Goal: Task Accomplishment & Management: Use online tool/utility

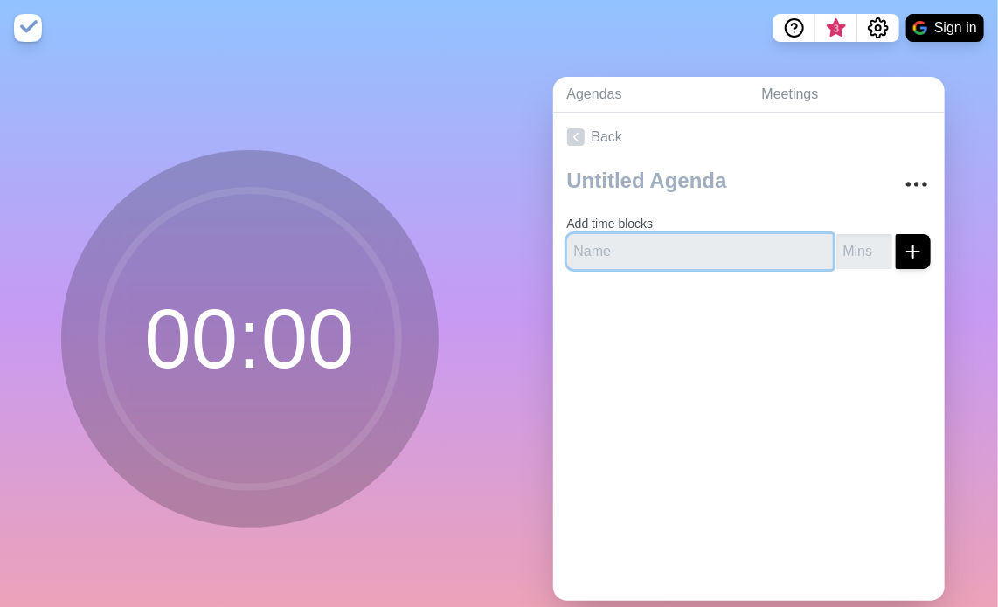
click at [702, 254] on input "text" at bounding box center [700, 251] width 266 height 35
click at [632, 92] on link "Agendas" at bounding box center [650, 95] width 195 height 36
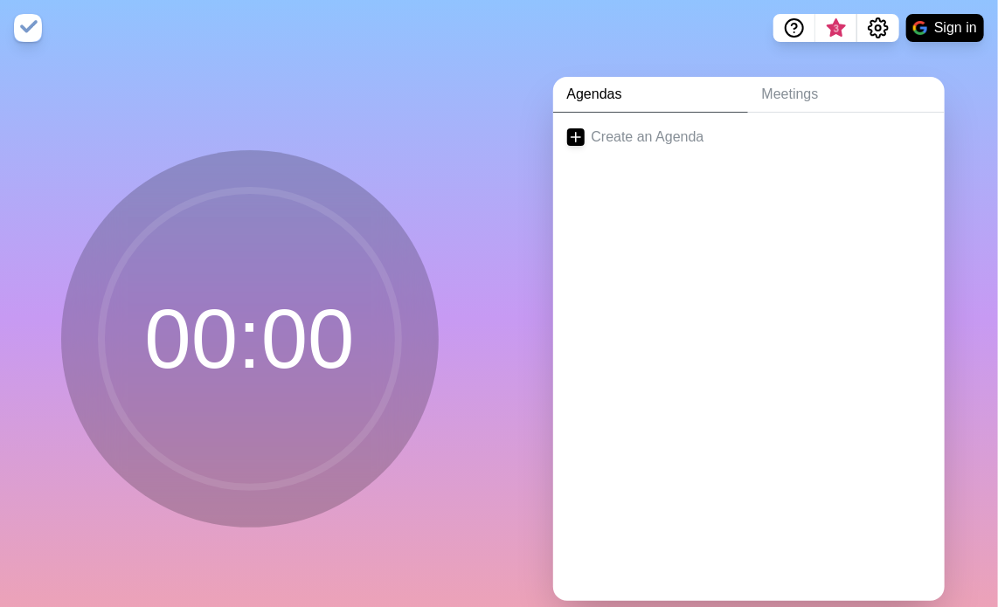
click at [633, 86] on link "Agendas" at bounding box center [650, 95] width 195 height 36
click at [782, 90] on link "Meetings" at bounding box center [846, 95] width 197 height 36
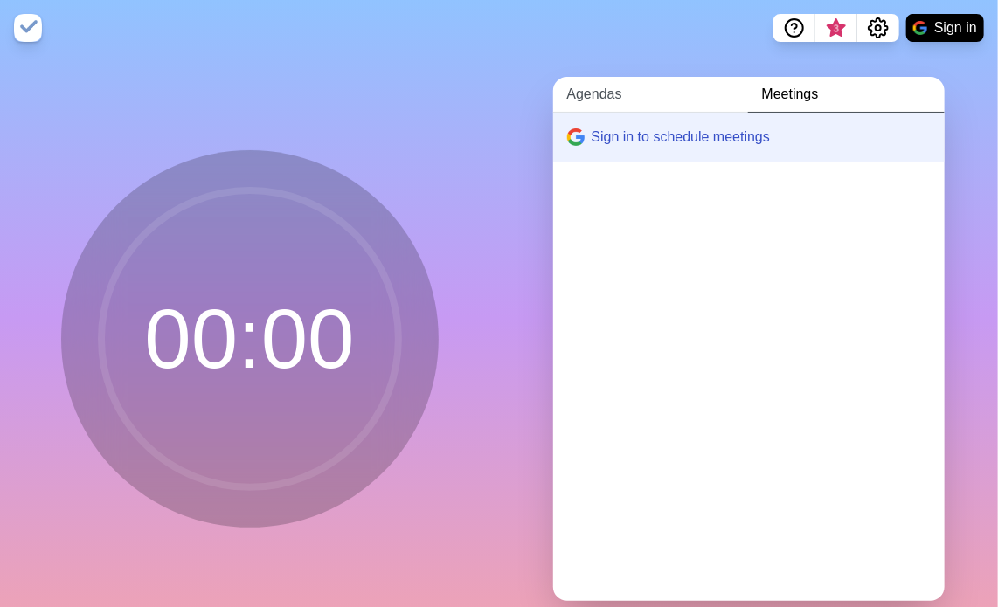
click at [661, 108] on link "Agendas" at bounding box center [650, 95] width 195 height 36
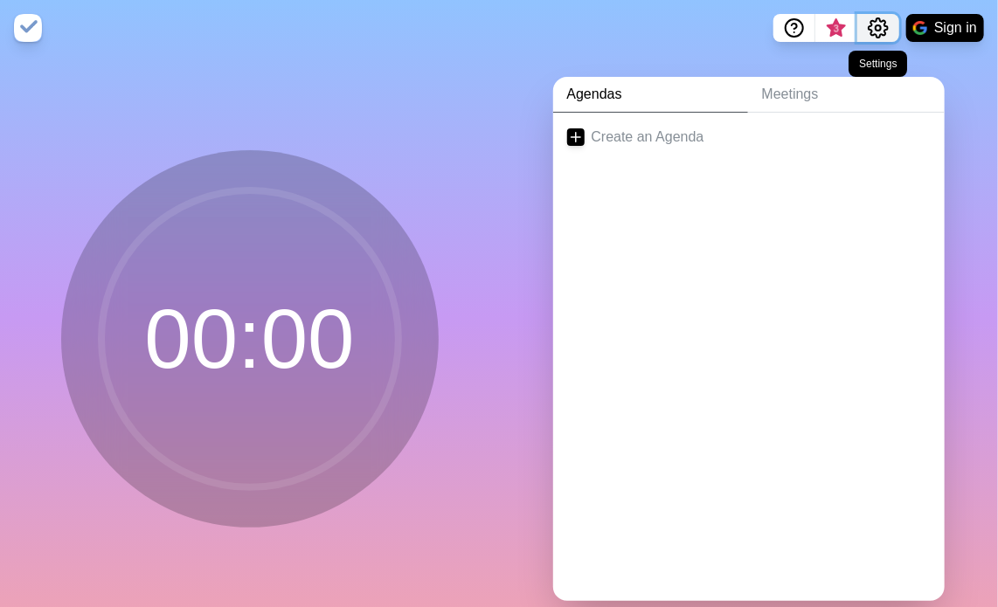
click at [869, 23] on icon "Settings" at bounding box center [878, 27] width 21 height 21
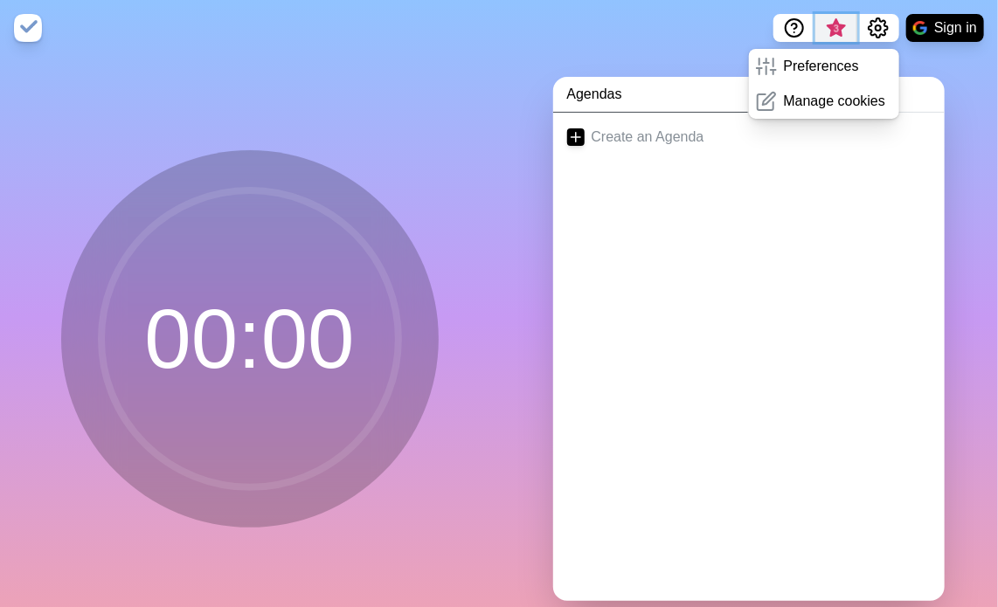
click at [834, 24] on span "3" at bounding box center [836, 29] width 14 height 14
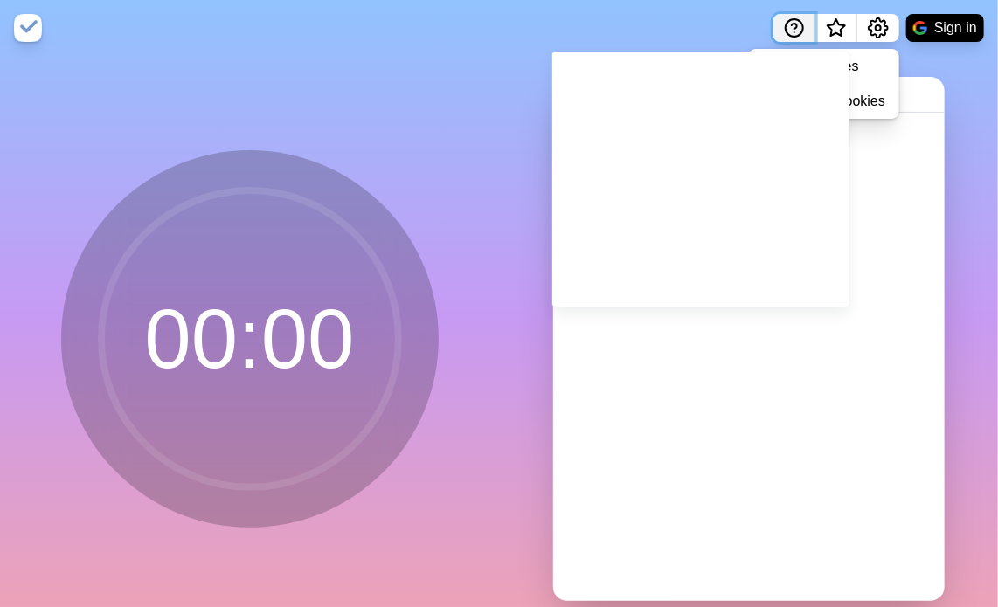
click at [785, 25] on circle "Help" at bounding box center [793, 27] width 17 height 17
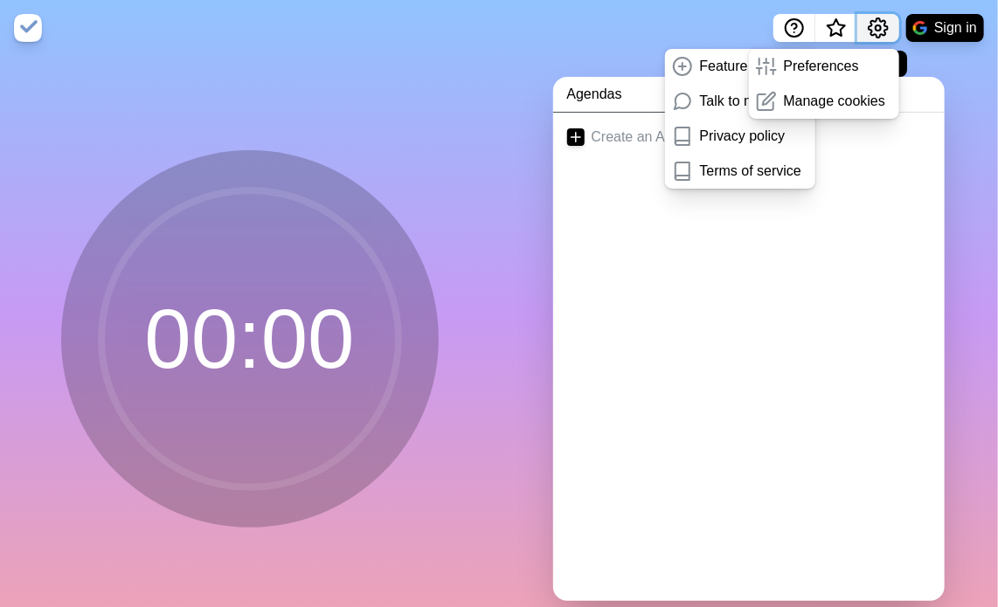
click at [877, 26] on icon "Settings" at bounding box center [878, 27] width 21 height 21
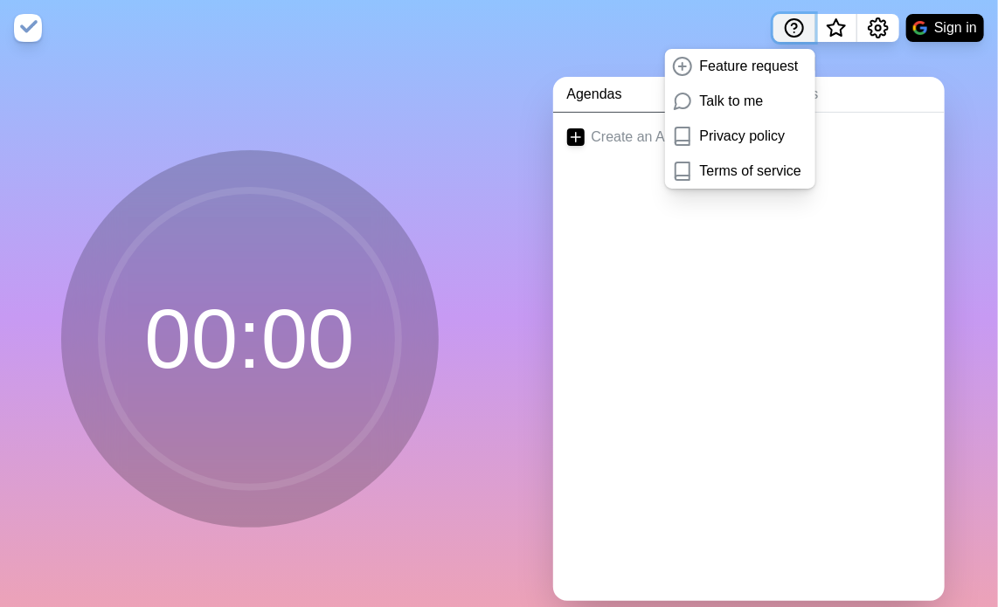
click at [778, 31] on button "Help" at bounding box center [794, 28] width 42 height 28
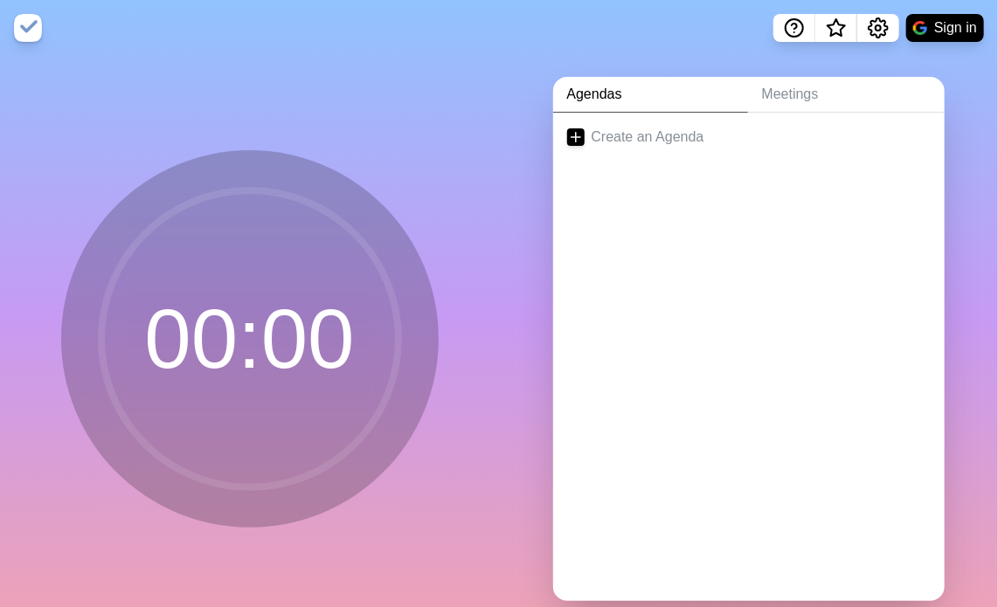
drag, startPoint x: 45, startPoint y: 25, endPoint x: 31, endPoint y: 25, distance: 13.1
click at [31, 25] on nav "Sign in" at bounding box center [499, 28] width 998 height 56
click at [31, 25] on img at bounding box center [28, 28] width 28 height 28
click at [629, 140] on link "Create an Agenda" at bounding box center [748, 137] width 391 height 49
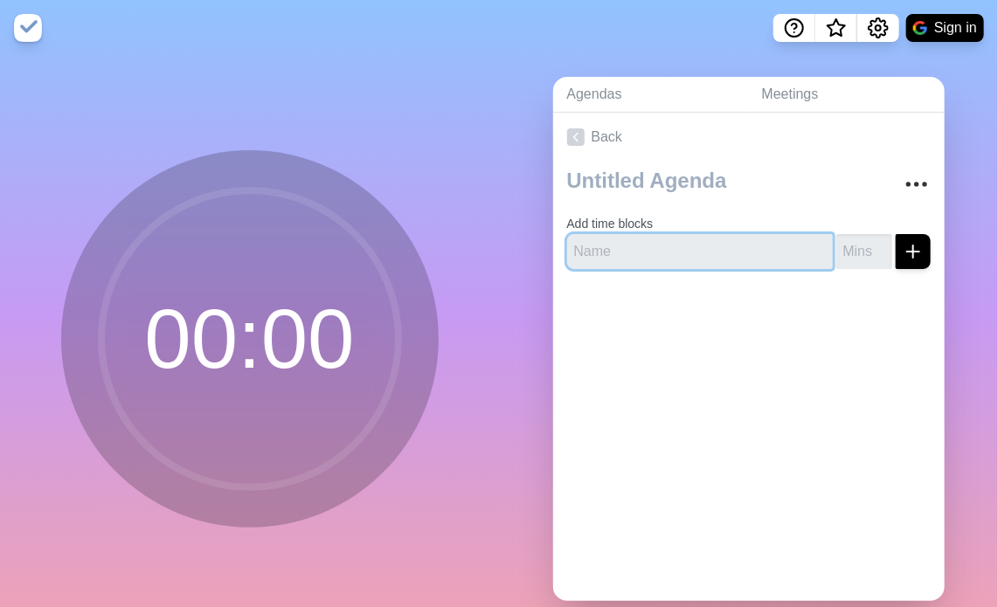
click at [661, 239] on input "text" at bounding box center [700, 251] width 266 height 35
type input "T"
type input "Check In"
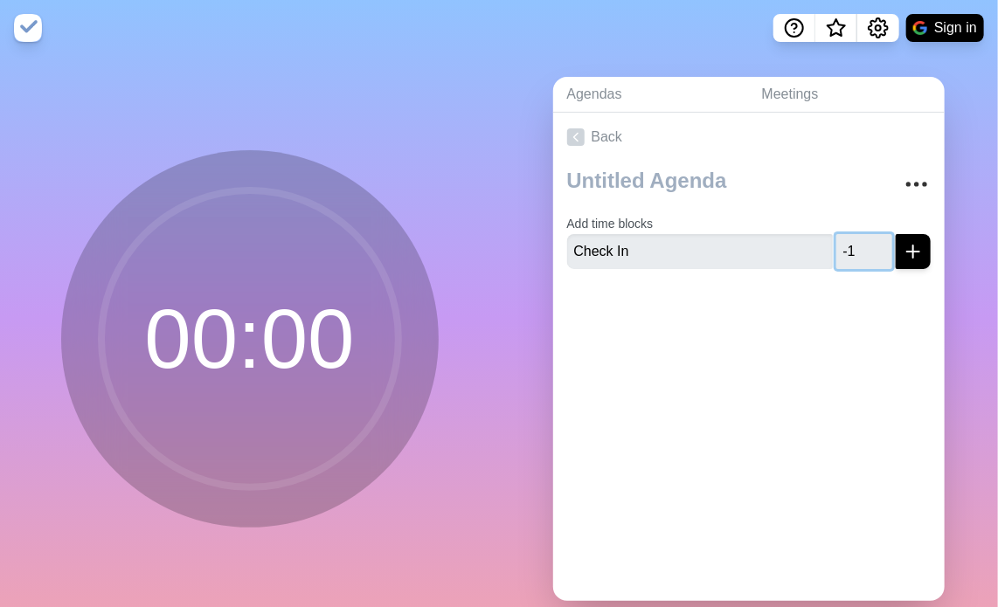
drag, startPoint x: 855, startPoint y: 251, endPoint x: 835, endPoint y: 258, distance: 21.3
type input "-1"
click at [836, 258] on input "-1" at bounding box center [864, 251] width 56 height 35
type input "10"
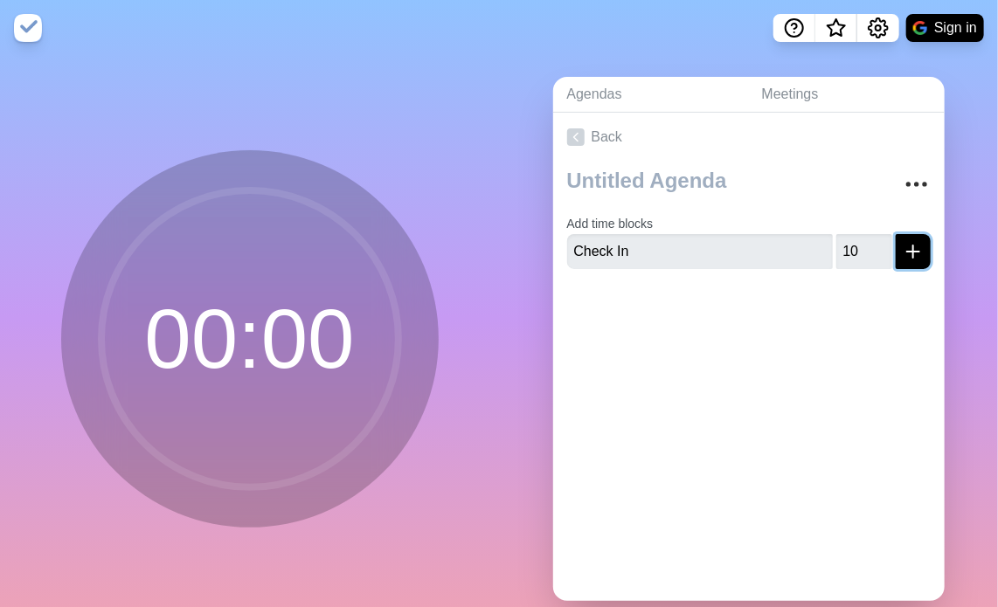
click at [902, 242] on icon "submit" at bounding box center [912, 251] width 21 height 21
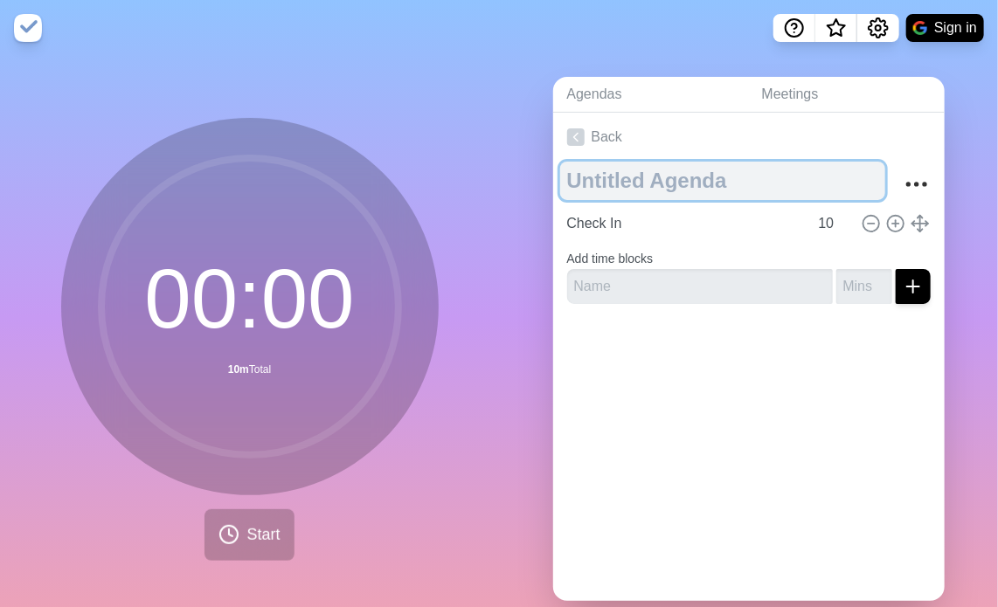
click at [681, 185] on textarea at bounding box center [722, 181] width 325 height 38
type textarea "Weekly"
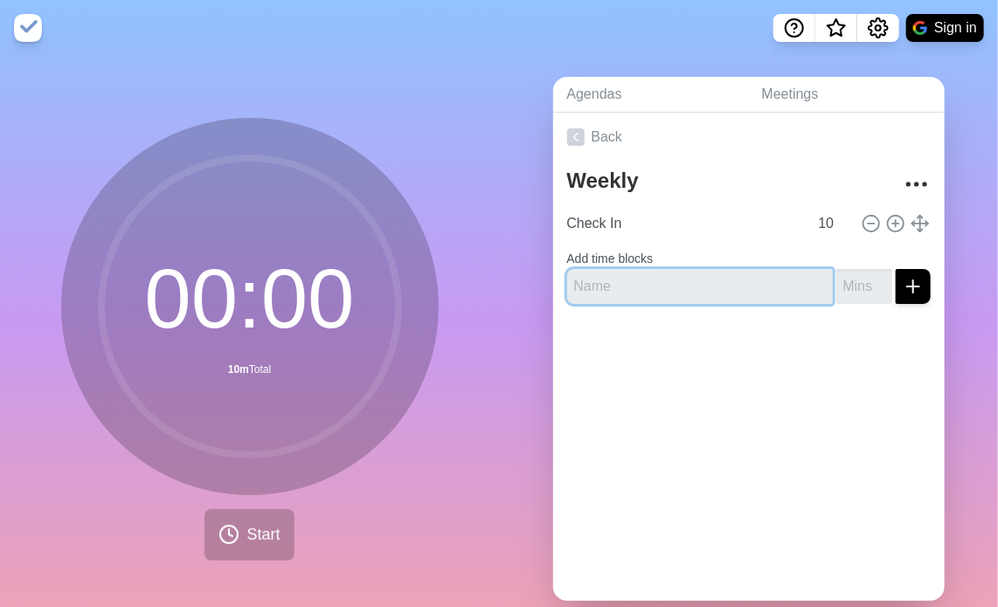
click at [787, 280] on input "text" at bounding box center [700, 286] width 266 height 35
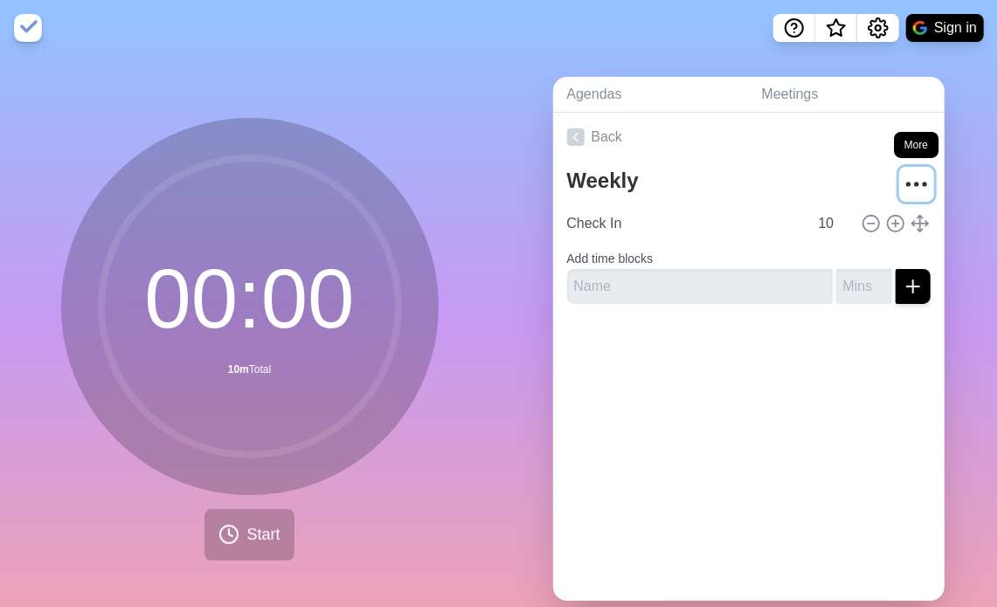
click at [902, 191] on icon "More" at bounding box center [916, 184] width 28 height 28
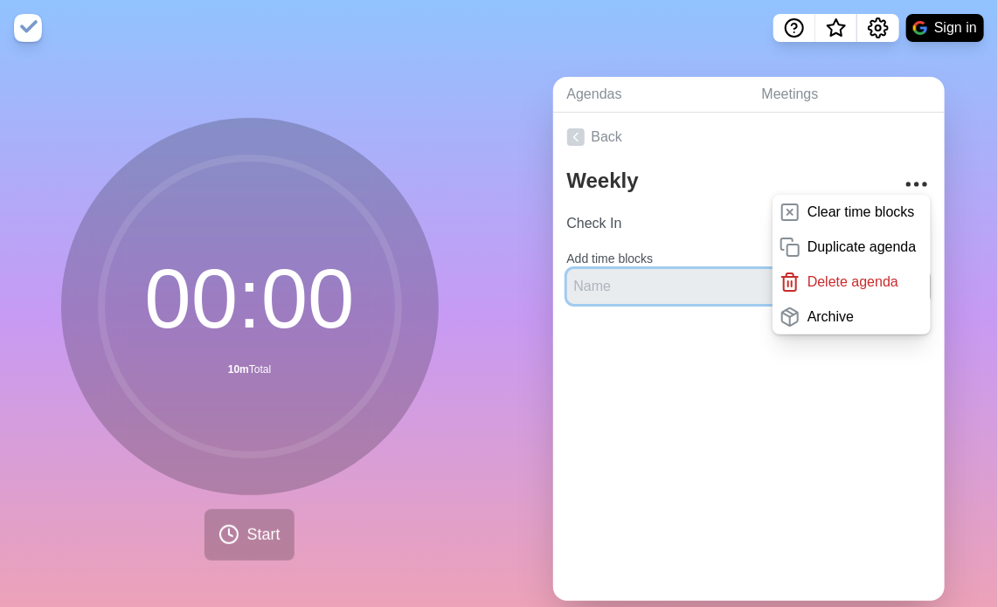
click at [690, 289] on input "text" at bounding box center [700, 286] width 266 height 35
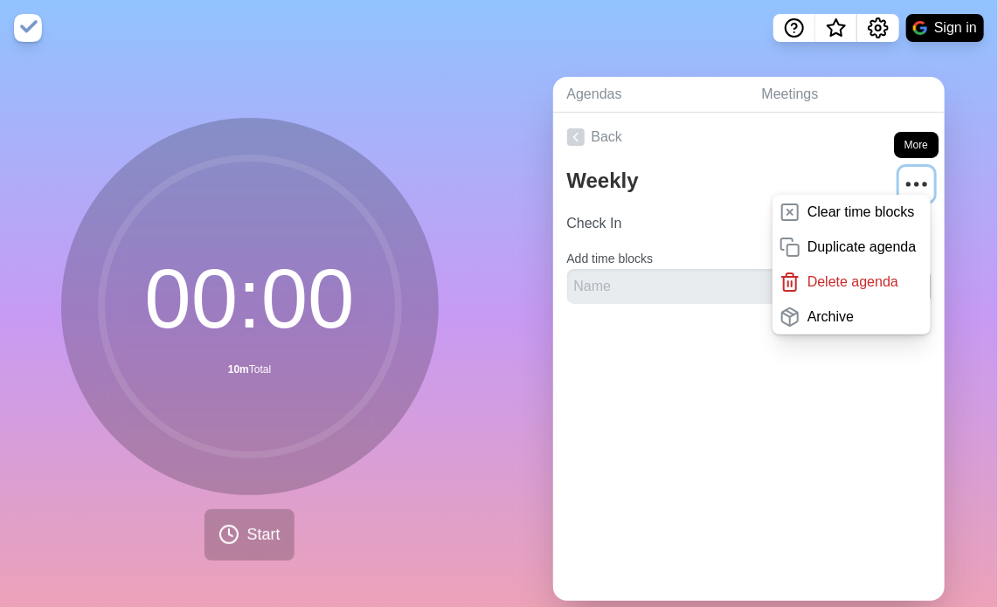
click at [902, 174] on icon "More" at bounding box center [916, 184] width 28 height 28
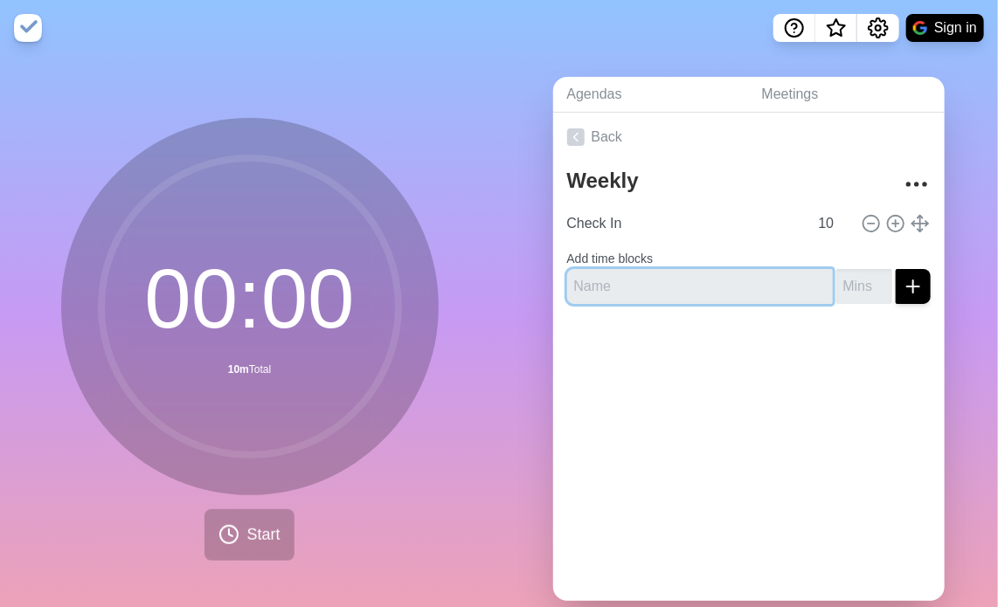
click at [667, 283] on input "text" at bounding box center [700, 286] width 266 height 35
paste input "BI4PSL/PAT"
type input "BI4PSL/PAT"
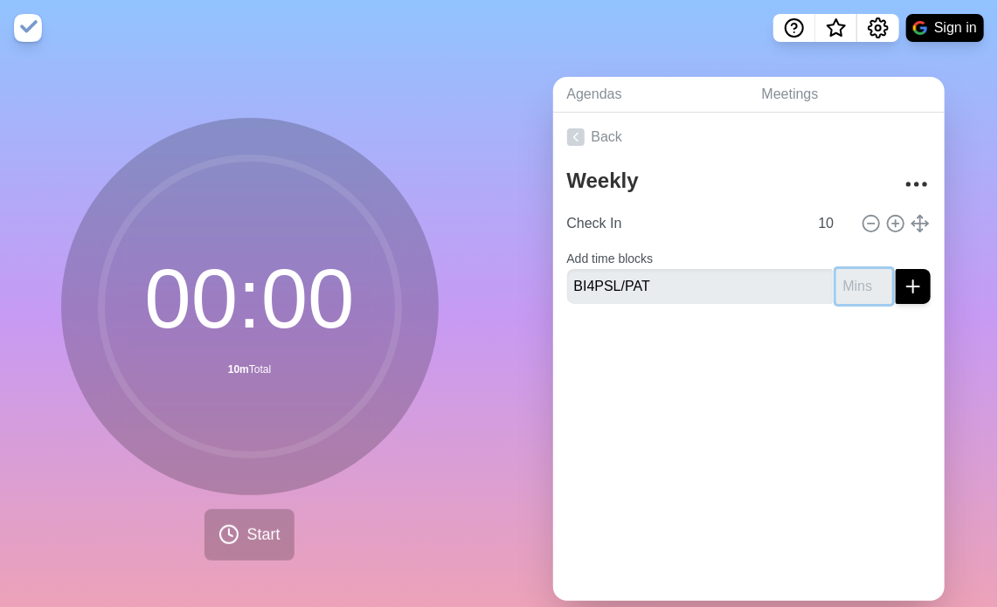
click at [840, 294] on input "number" at bounding box center [864, 286] width 56 height 35
type input "4"
click at [910, 296] on div "Weekly Check In 10 Add time blocks BI4PSL/PAT 4" at bounding box center [748, 240] width 391 height 156
click at [905, 293] on button "submit" at bounding box center [912, 286] width 35 height 35
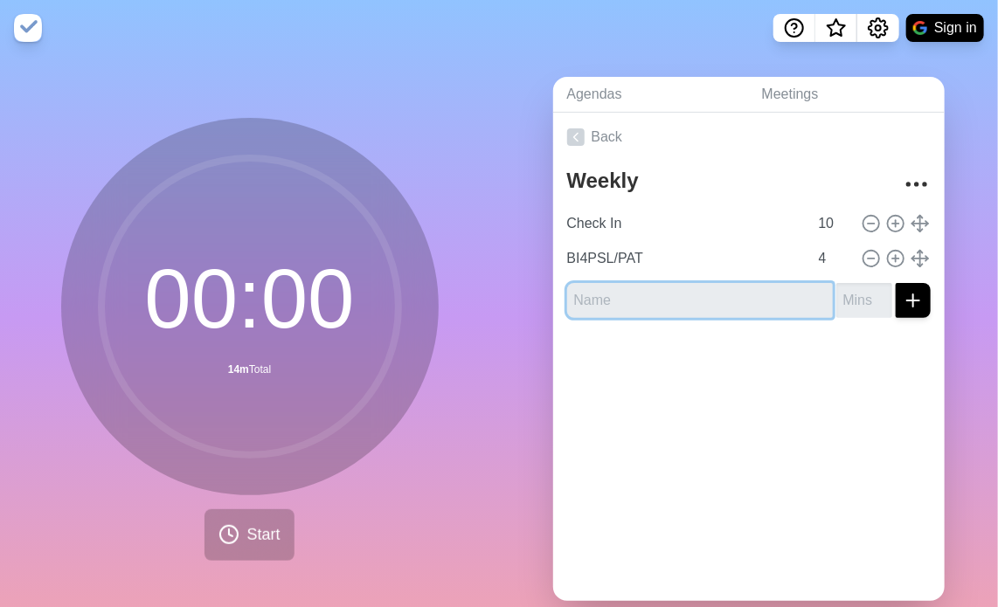
click at [739, 298] on input "text" at bounding box center [700, 300] width 266 height 35
paste input "S4HANA"
type input "S4HANA"
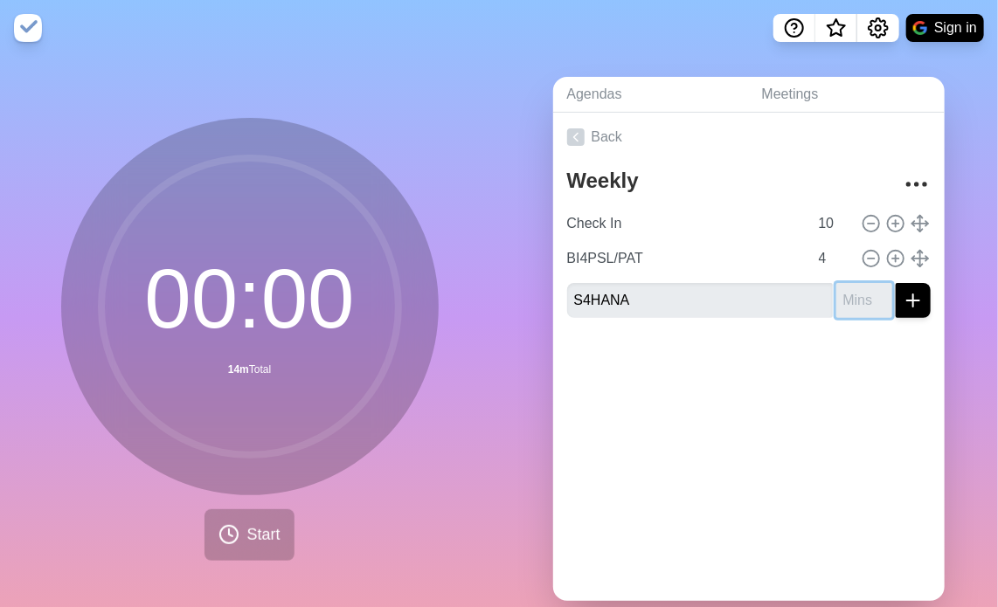
click at [846, 296] on input "number" at bounding box center [864, 300] width 56 height 35
type input "4"
click at [902, 295] on icon "submit" at bounding box center [912, 300] width 21 height 21
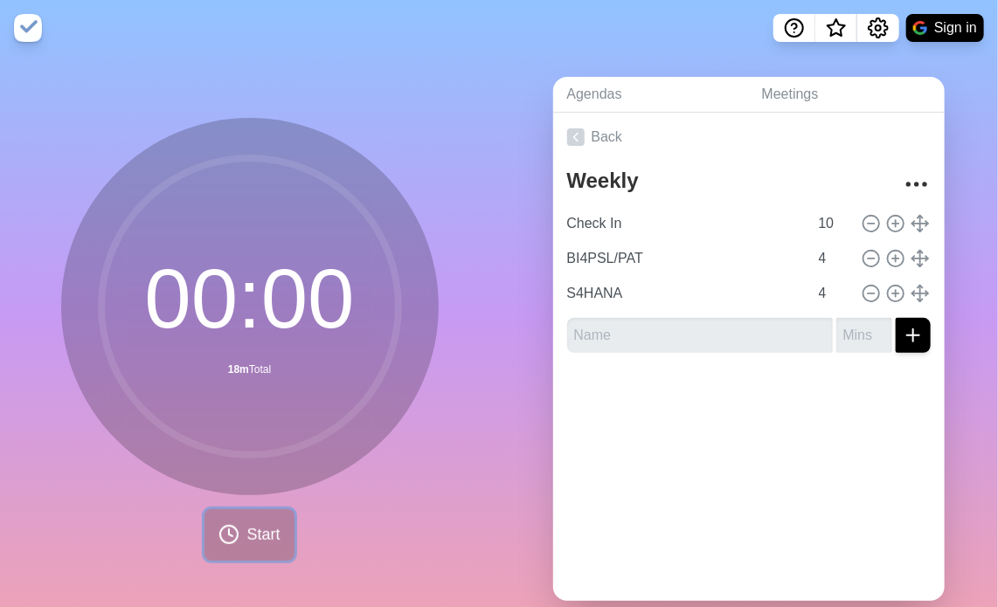
click at [266, 534] on span "Start" at bounding box center [262, 535] width 33 height 24
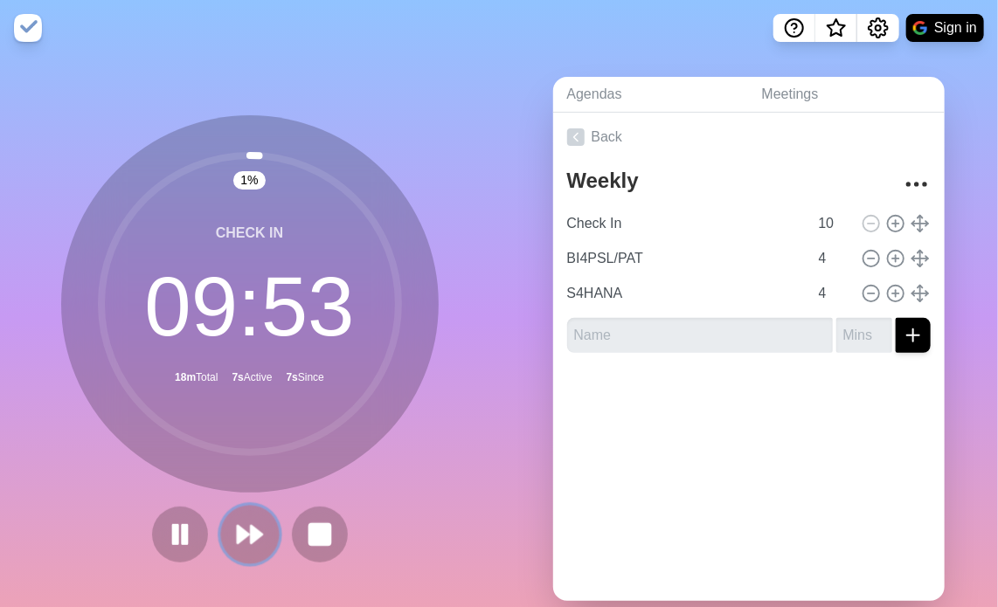
click at [251, 529] on polygon at bounding box center [256, 534] width 11 height 17
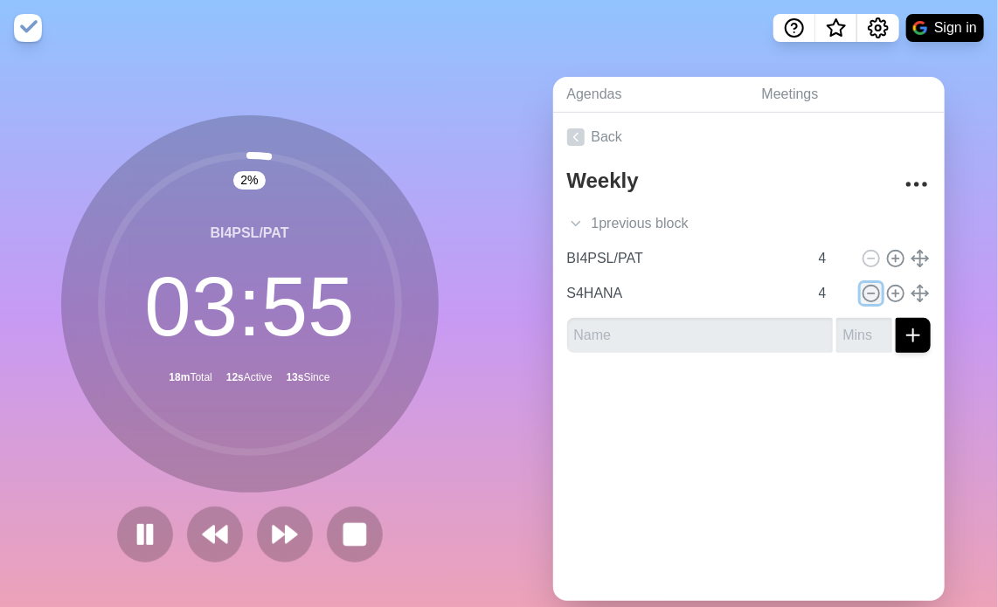
click at [861, 288] on icon at bounding box center [870, 293] width 19 height 19
click at [850, 318] on input "number" at bounding box center [864, 335] width 56 height 35
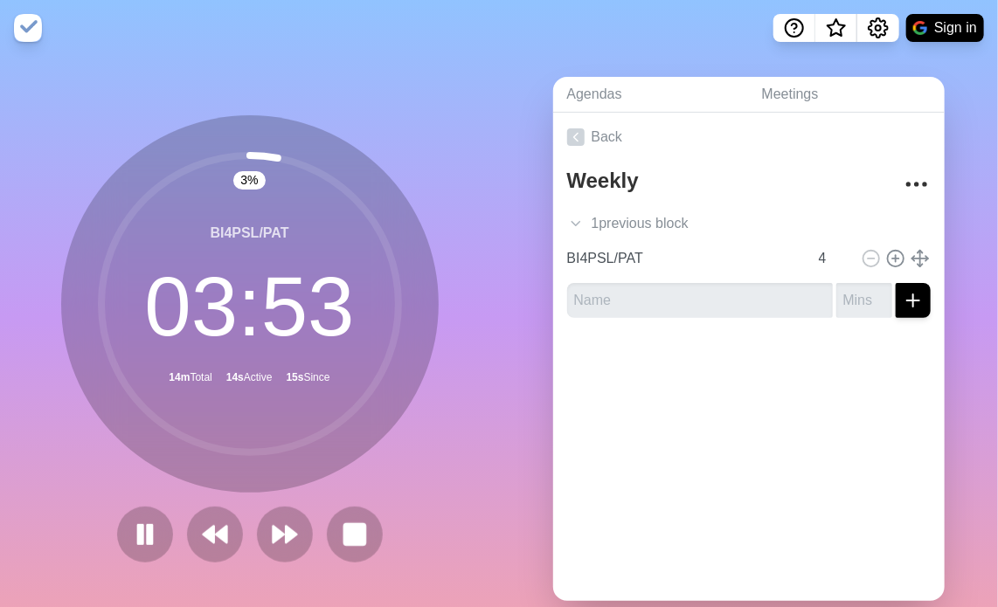
click at [855, 383] on div at bounding box center [748, 367] width 391 height 70
click at [286, 541] on polygon at bounding box center [291, 534] width 11 height 17
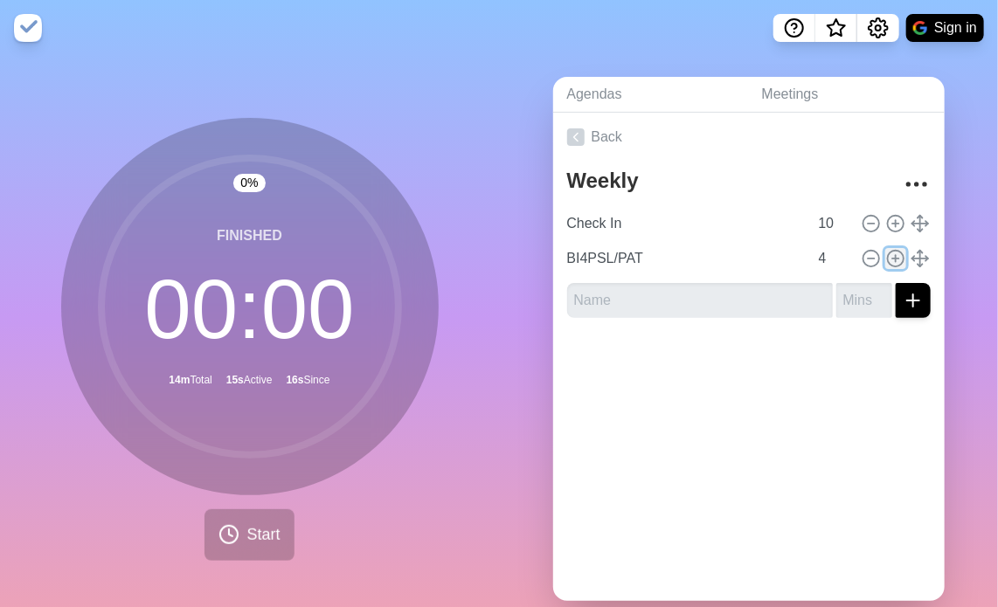
click at [887, 259] on circle at bounding box center [895, 259] width 16 height 16
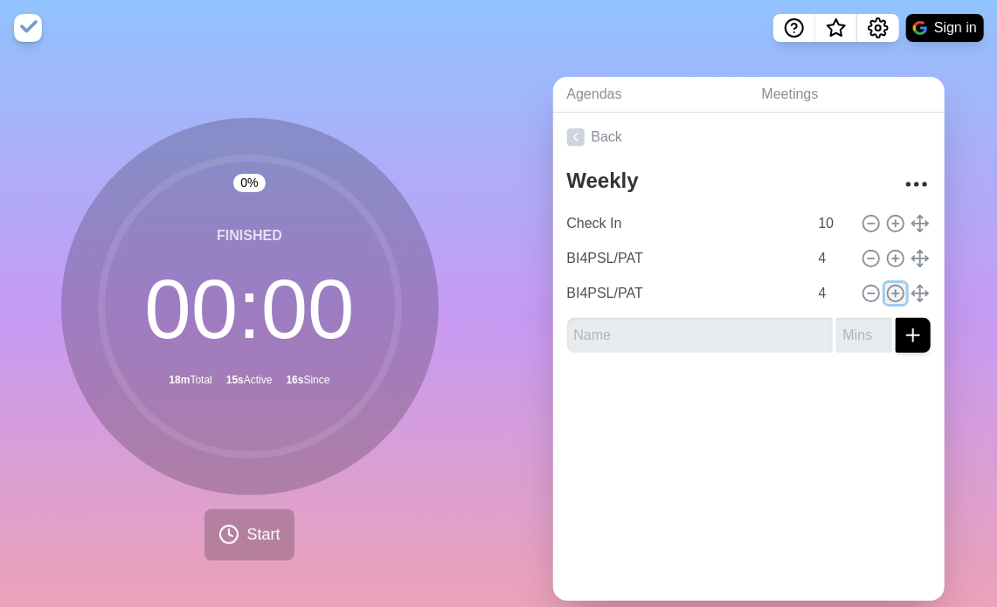
click at [895, 290] on line at bounding box center [895, 293] width 0 height 6
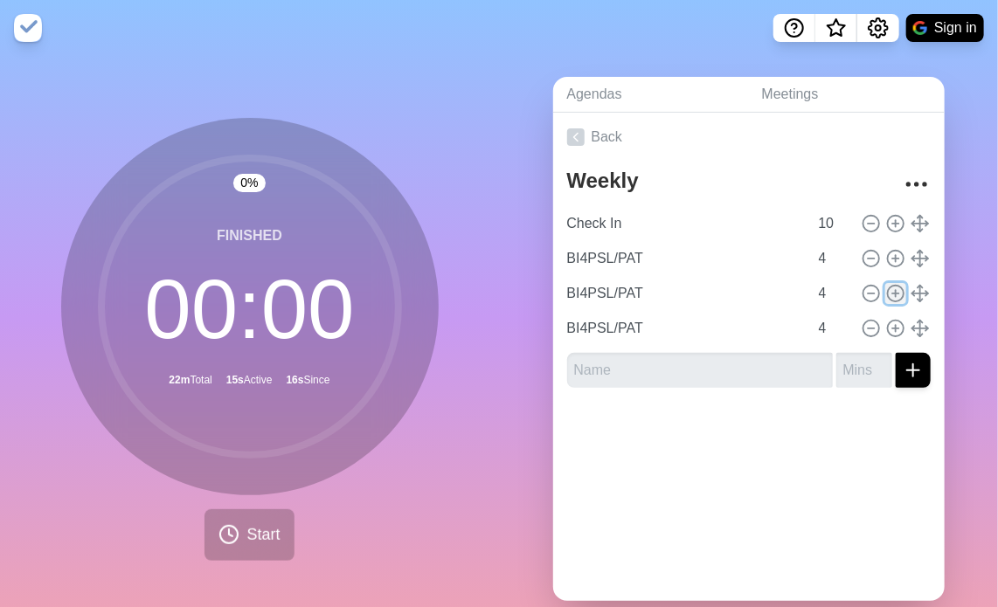
click at [895, 290] on line at bounding box center [895, 293] width 0 height 6
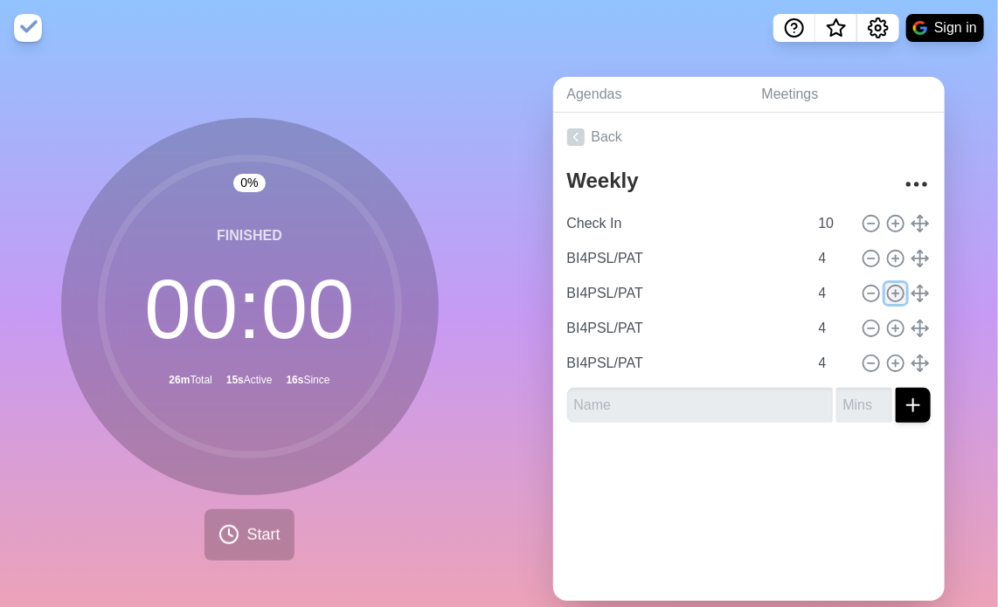
click at [895, 290] on line at bounding box center [895, 293] width 0 height 6
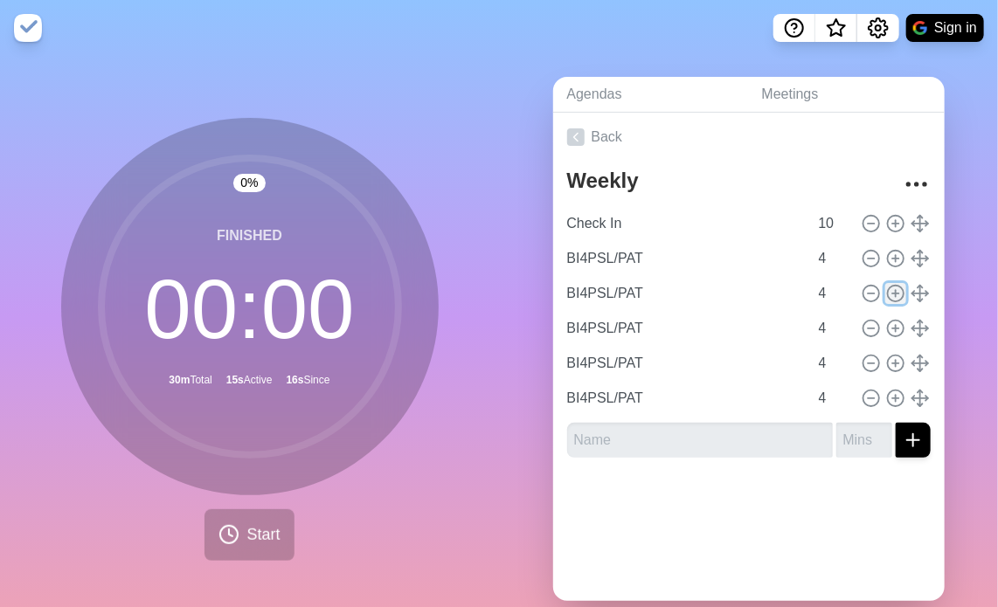
click at [895, 290] on line at bounding box center [895, 293] width 0 height 6
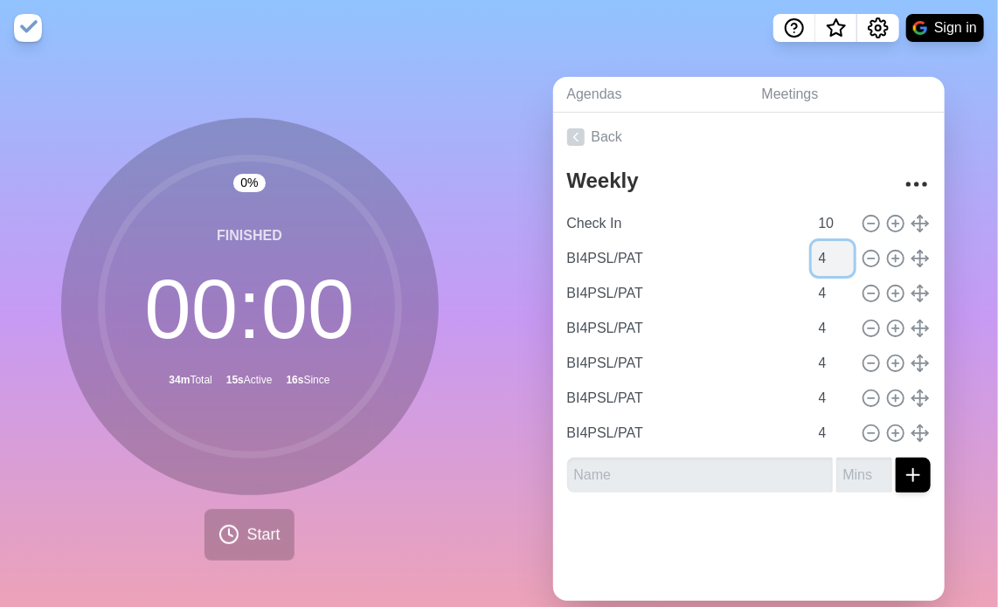
click at [812, 254] on input "4" at bounding box center [833, 258] width 42 height 35
type input "1"
click at [255, 534] on span "Start" at bounding box center [262, 535] width 33 height 24
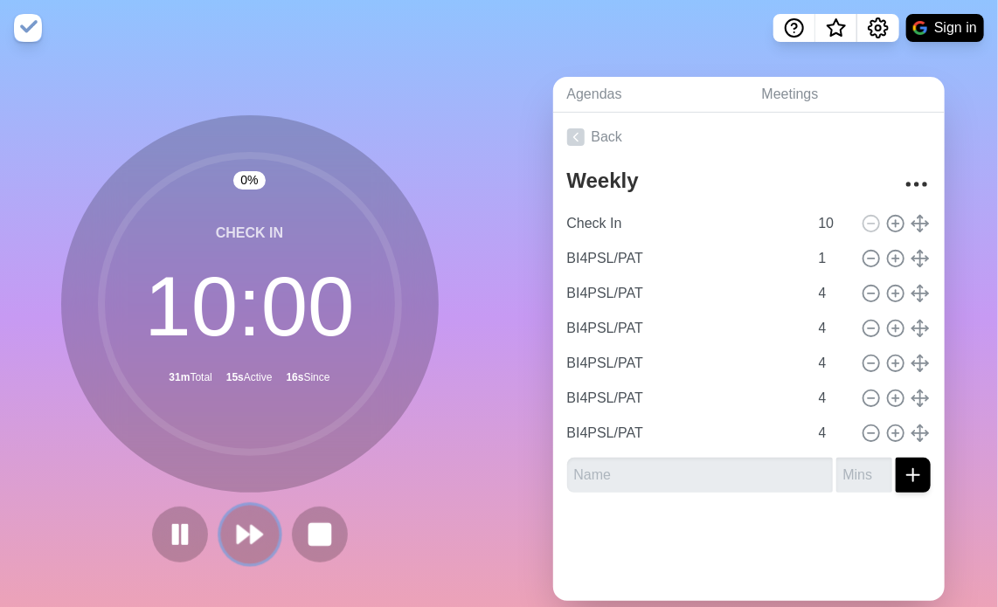
click at [255, 525] on icon at bounding box center [250, 535] width 30 height 30
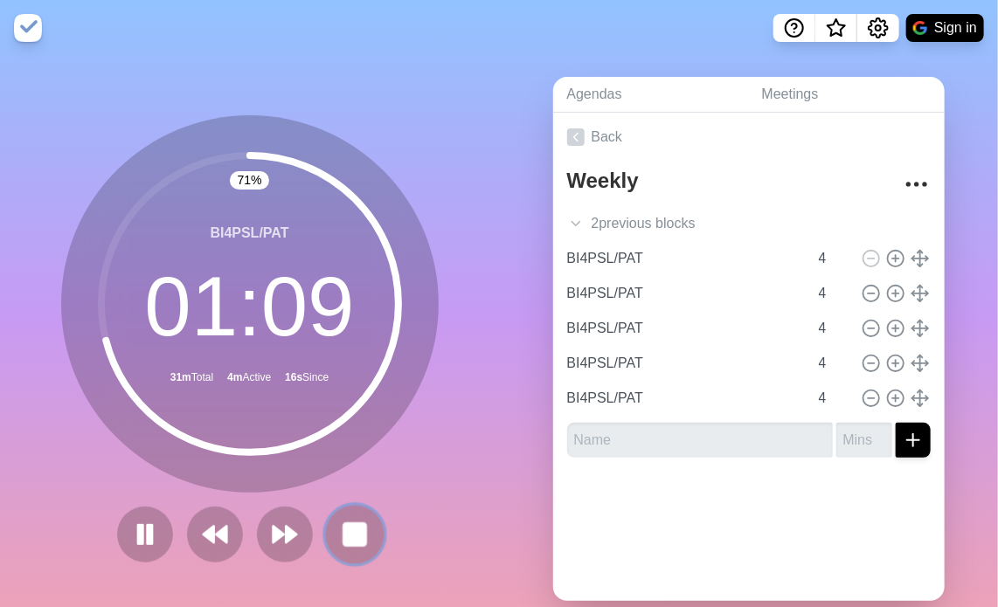
click at [343, 537] on rect at bounding box center [354, 534] width 22 height 22
